Goal: Book appointment/travel/reservation

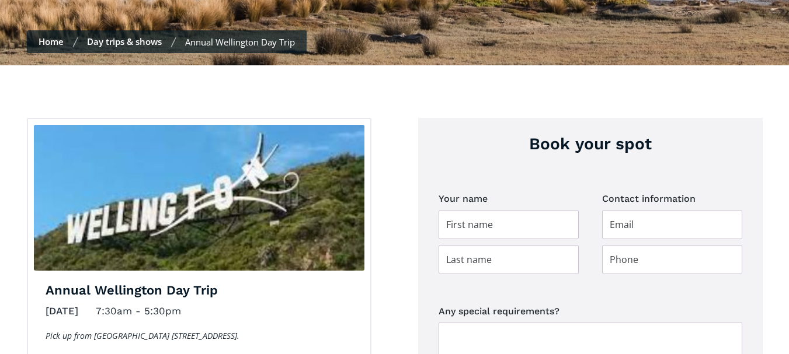
scroll to position [350, 0]
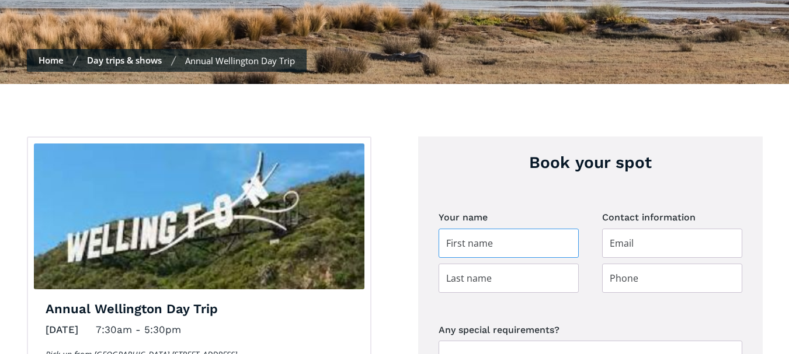
click at [493, 229] on input "Day trip booking" at bounding box center [508, 243] width 140 height 29
click at [458, 229] on input "ANdrea" at bounding box center [508, 243] width 140 height 29
type input "Andrea"
click at [619, 229] on input "Day trip booking" at bounding box center [672, 243] width 140 height 29
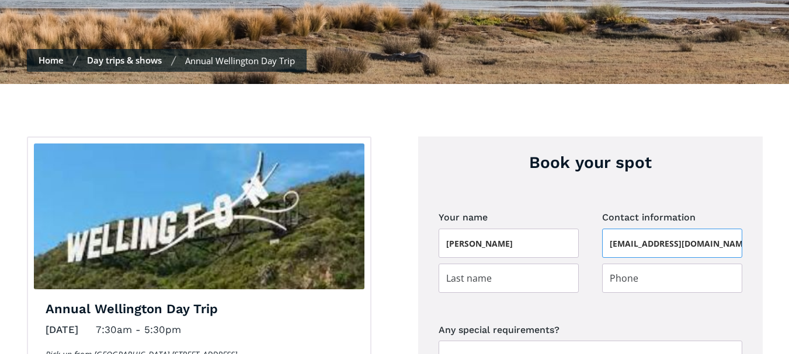
scroll to position [0, 4]
type input "andreapickford@gmail.com"
click at [522, 264] on input "Day trip booking" at bounding box center [508, 278] width 140 height 29
type input "Pickford"
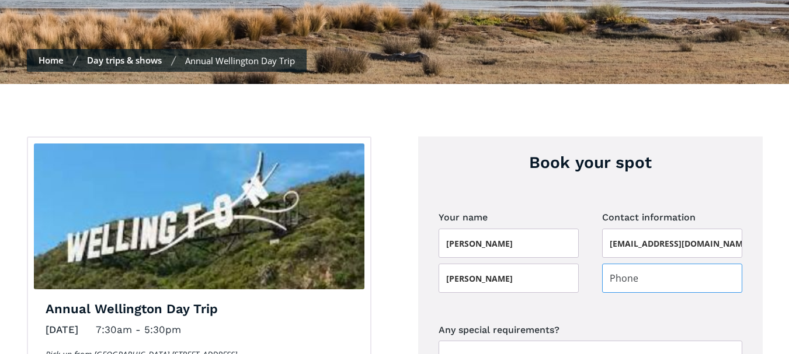
click at [602, 264] on input "Day trip booking" at bounding box center [672, 278] width 140 height 29
type input "027 368 1471"
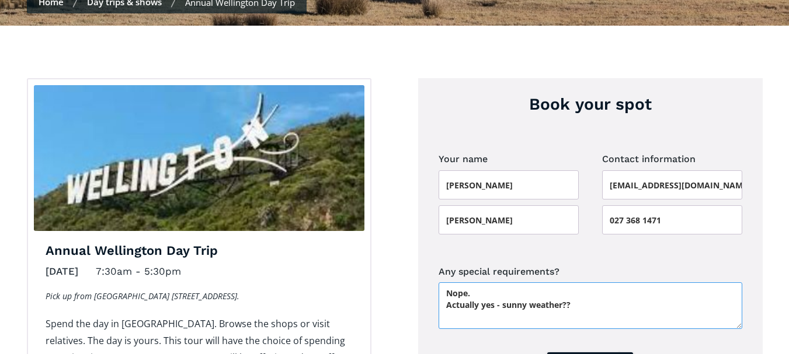
type textarea "Nope. Actually yes - sunny weather??"
type input "Please wait..."
